Goal: Task Accomplishment & Management: Use online tool/utility

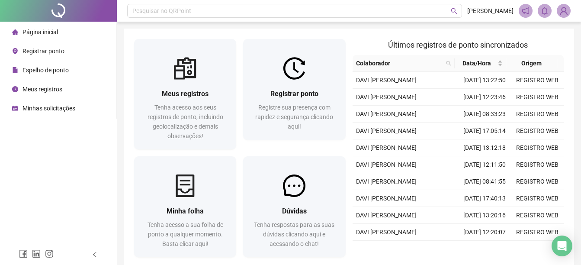
click at [35, 53] on span "Registrar ponto" at bounding box center [43, 51] width 42 height 7
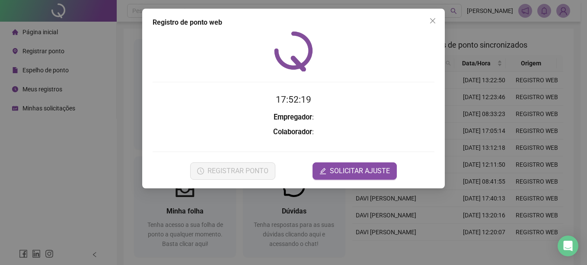
click at [507, 185] on div "Registro de ponto web 17:52:19 Empregador : Colaborador : REGISTRAR PONTO SOLIC…" at bounding box center [293, 132] width 587 height 265
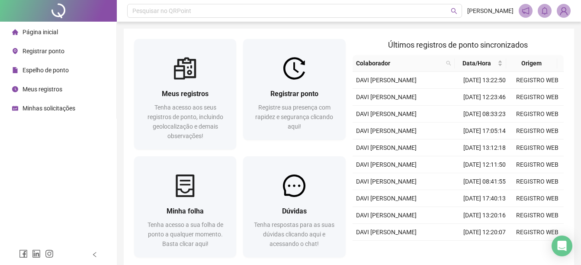
click at [47, 54] on span "Registrar ponto" at bounding box center [43, 51] width 42 height 7
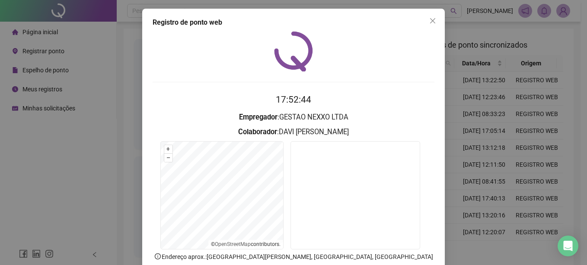
click at [474, 181] on div "Registro de ponto web 17:52:44 Empregador : GESTAO NEXXO LTDA Colaborador : [PE…" at bounding box center [293, 132] width 587 height 265
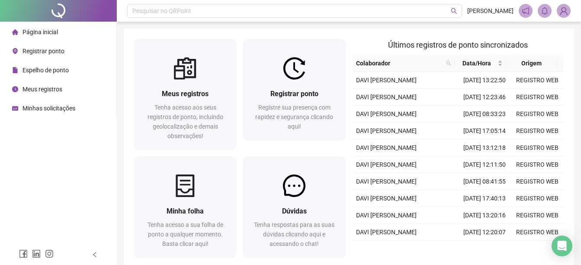
drag, startPoint x: 28, startPoint y: 173, endPoint x: 24, endPoint y: 169, distance: 5.2
click at [27, 172] on div "Página inicial Registrar ponto Espelho de ponto Meus registros Minhas solicitaç…" at bounding box center [58, 122] width 117 height 244
click at [37, 93] on div "Meus registros" at bounding box center [37, 88] width 50 height 17
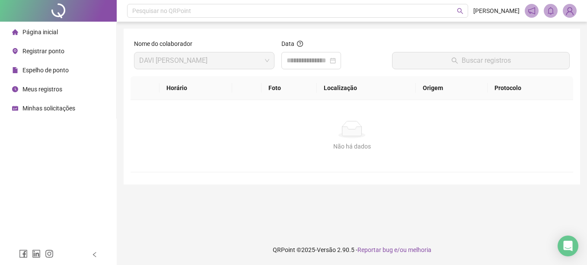
click at [55, 34] on span "Página inicial" at bounding box center [39, 32] width 35 height 7
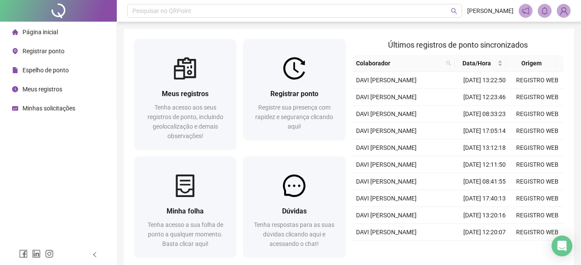
click at [47, 72] on span "Espelho de ponto" at bounding box center [45, 70] width 46 height 7
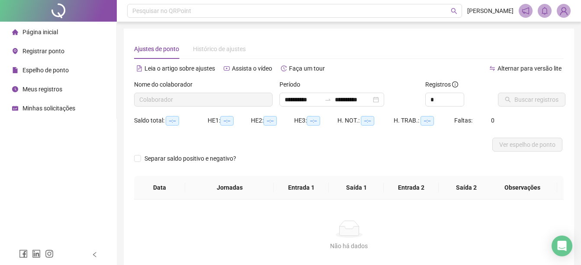
click at [47, 51] on span "Registrar ponto" at bounding box center [43, 51] width 42 height 7
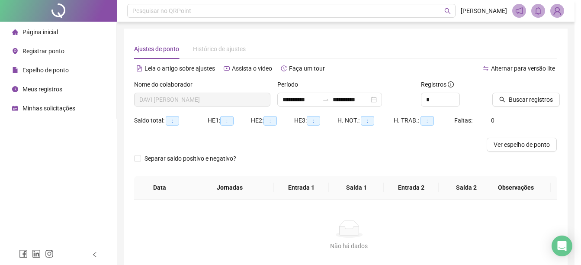
type input "**********"
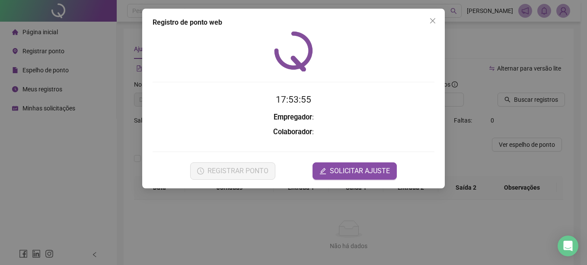
click at [508, 173] on div "Registro de ponto web 17:53:55 Empregador : Colaborador : REGISTRAR PONTO SOLIC…" at bounding box center [293, 132] width 587 height 265
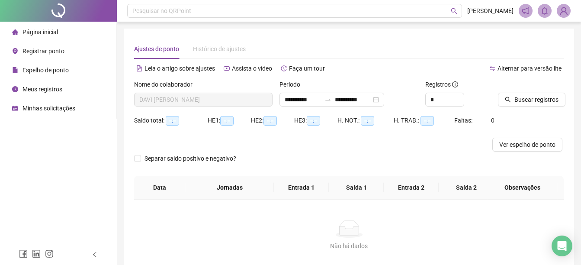
click at [34, 29] on span "Página inicial" at bounding box center [39, 32] width 35 height 7
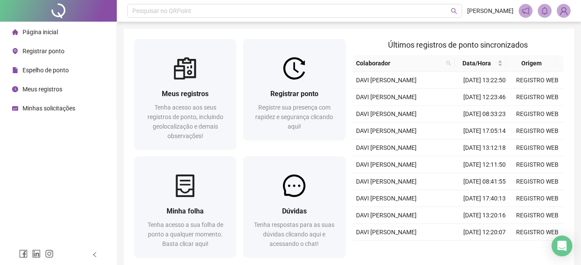
click at [42, 51] on span "Registrar ponto" at bounding box center [43, 51] width 42 height 7
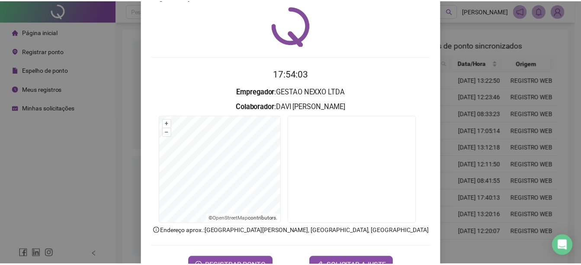
scroll to position [54, 0]
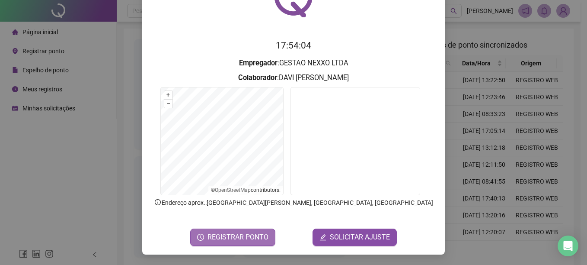
click at [235, 232] on span "REGISTRAR PONTO" at bounding box center [238, 237] width 61 height 10
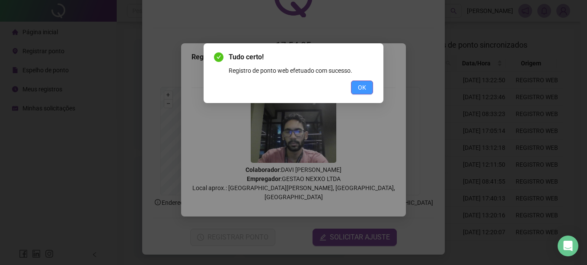
click at [363, 82] on button "OK" at bounding box center [362, 87] width 22 height 14
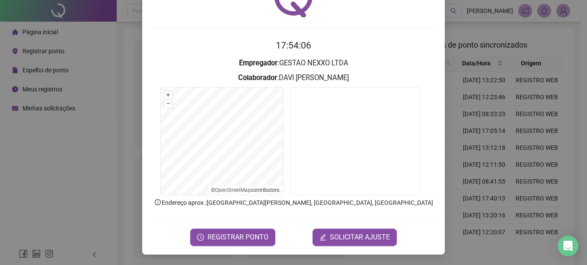
click at [463, 119] on div "Registro de ponto web 17:54:06 Empregador : GESTAO NEXXO LTDA Colaborador : [PE…" at bounding box center [293, 132] width 587 height 265
